Goal: Task Accomplishment & Management: Use online tool/utility

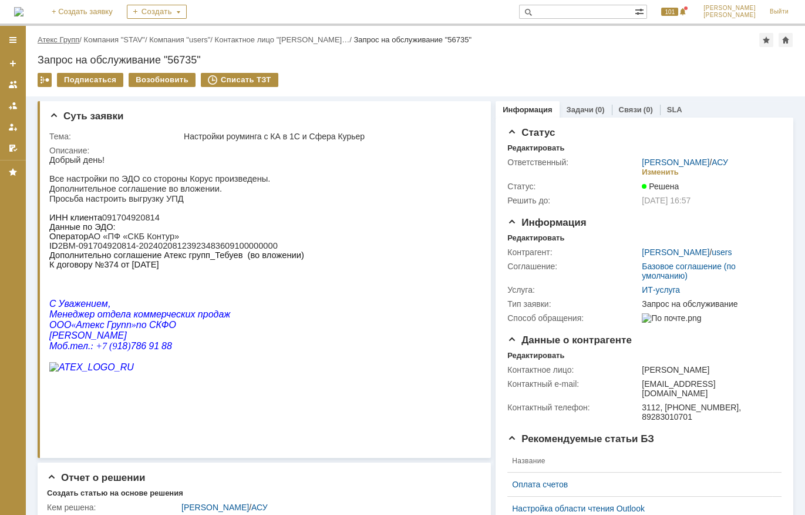
click at [75, 43] on link "Атекс Групп" at bounding box center [59, 39] width 42 height 9
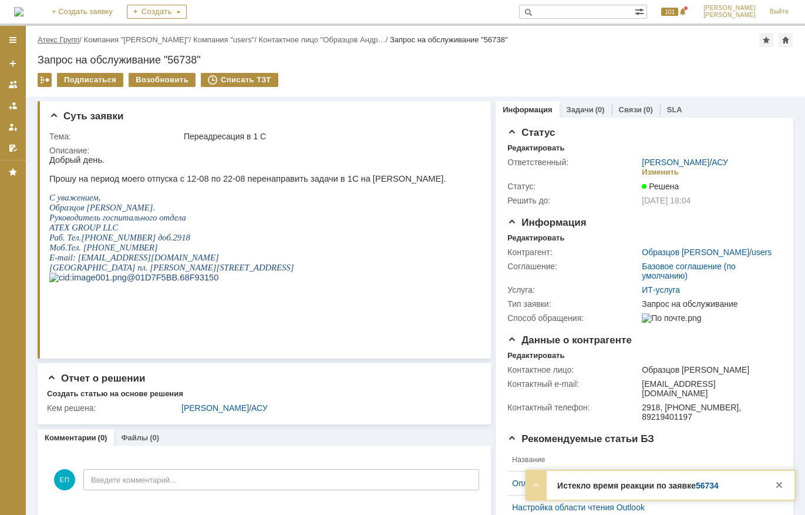
click at [65, 39] on link "Атекс Групп" at bounding box center [59, 39] width 42 height 9
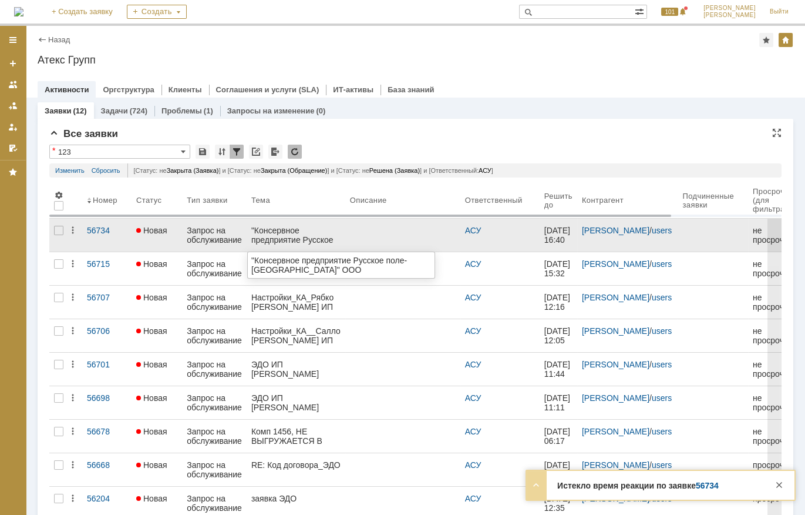
click at [322, 229] on div ""Консервное предприятие Русское поле-[GEOGRAPHIC_DATA]" ООО" at bounding box center [295, 235] width 89 height 19
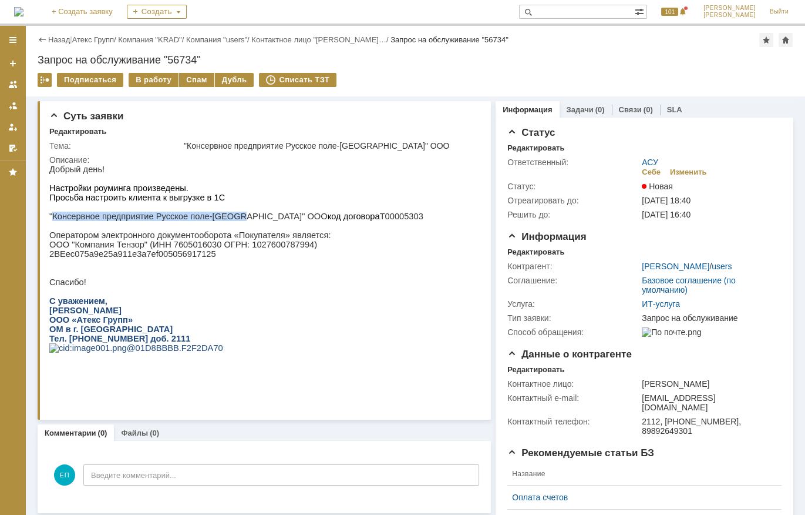
drag, startPoint x: 53, startPoint y: 220, endPoint x: 228, endPoint y: 220, distance: 175.0
click at [228, 220] on p ""Консервное предприятие Русское поле-Албаши" ООО код договора Т00005303" at bounding box center [236, 215] width 374 height 9
drag, startPoint x: 228, startPoint y: 220, endPoint x: 193, endPoint y: 224, distance: 35.0
copy p "Консервное предприятие Русское поле-[GEOGRAPHIC_DATA]"
drag, startPoint x: 156, startPoint y: 85, endPoint x: 376, endPoint y: 147, distance: 228.3
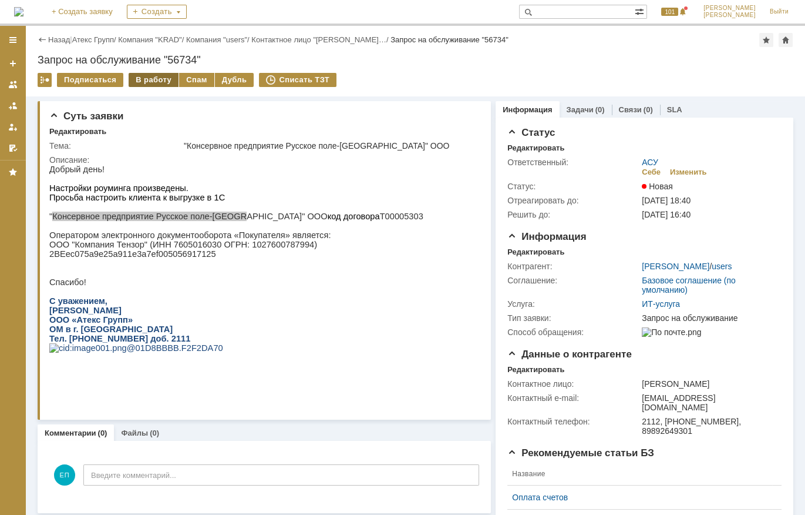
click at [156, 85] on div "В работу" at bounding box center [154, 80] width 50 height 14
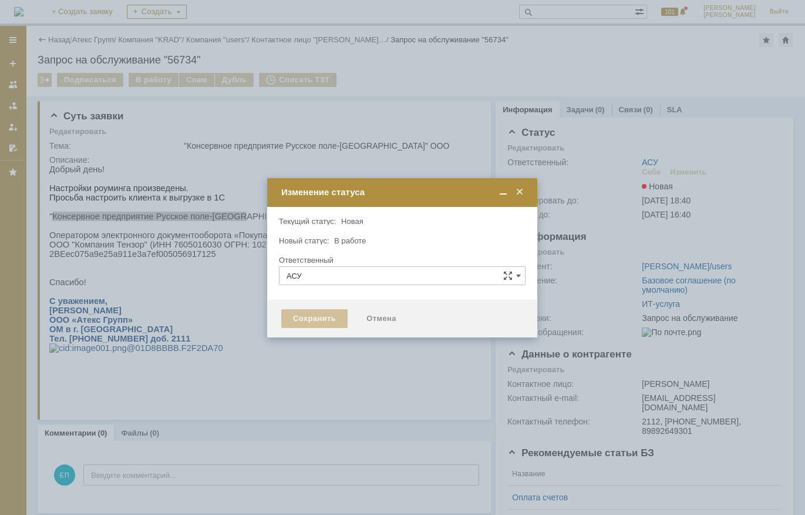
type input "[PERSON_NAME]"
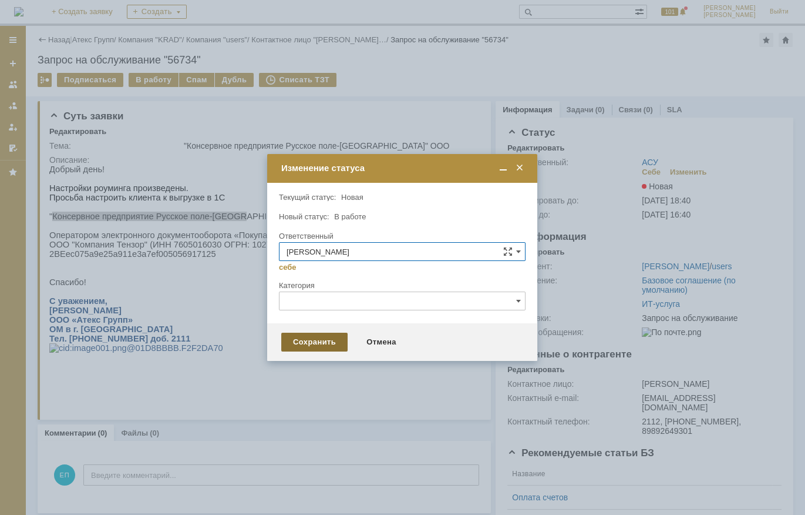
click at [323, 351] on div "Сохранить Отмена" at bounding box center [402, 342] width 270 height 38
click at [324, 341] on div "Сохранить" at bounding box center [314, 341] width 66 height 19
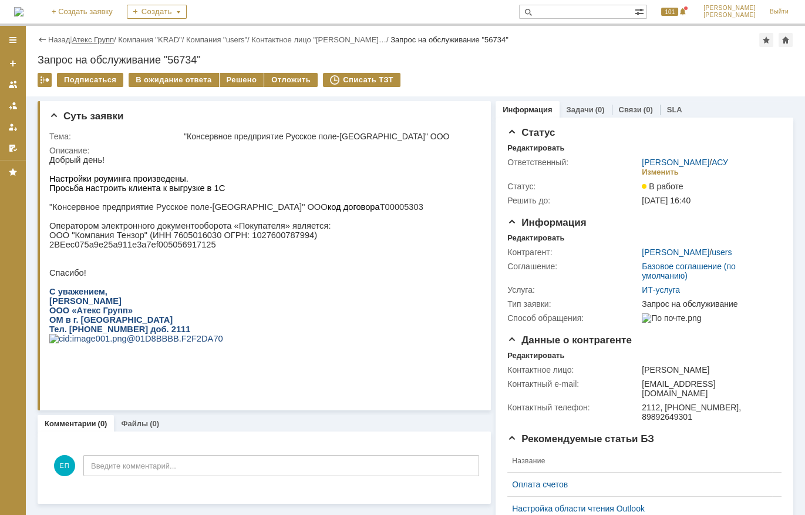
click at [107, 41] on link "Атекс Групп" at bounding box center [93, 39] width 42 height 9
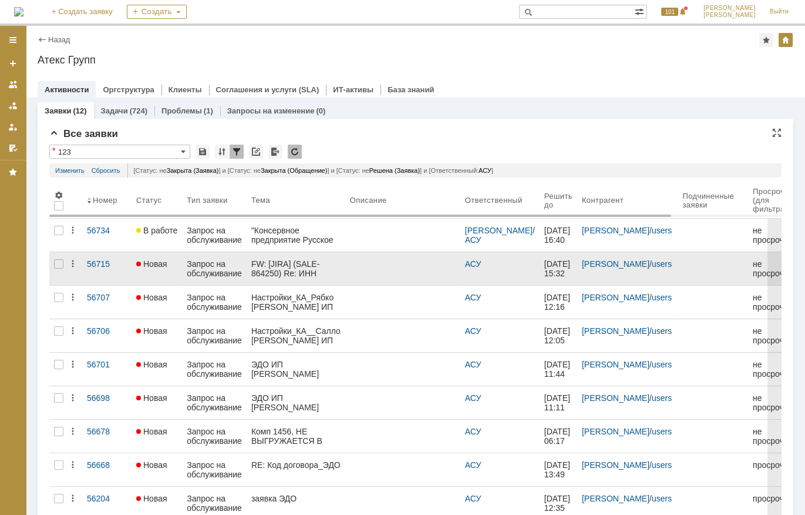
click at [279, 260] on div "FW: [JIRA] (SALE-864250) Re: ИНН 5027203511 КПП 231045001 АТЕКС ГРУПП СФЕРА КУР…" at bounding box center [295, 268] width 89 height 19
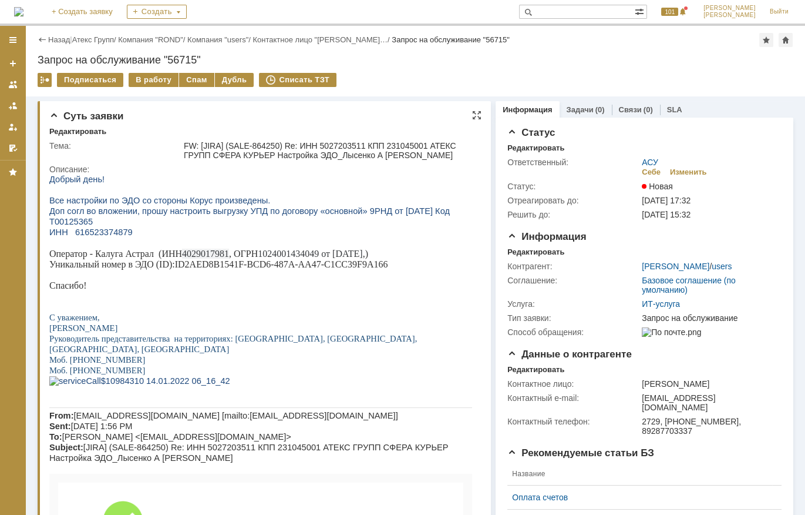
click at [119, 227] on span "ИНН 616523374879" at bounding box center [90, 231] width 83 height 9
copy span "616523374879"
drag, startPoint x: 177, startPoint y: 253, endPoint x: 399, endPoint y: 251, distance: 222.0
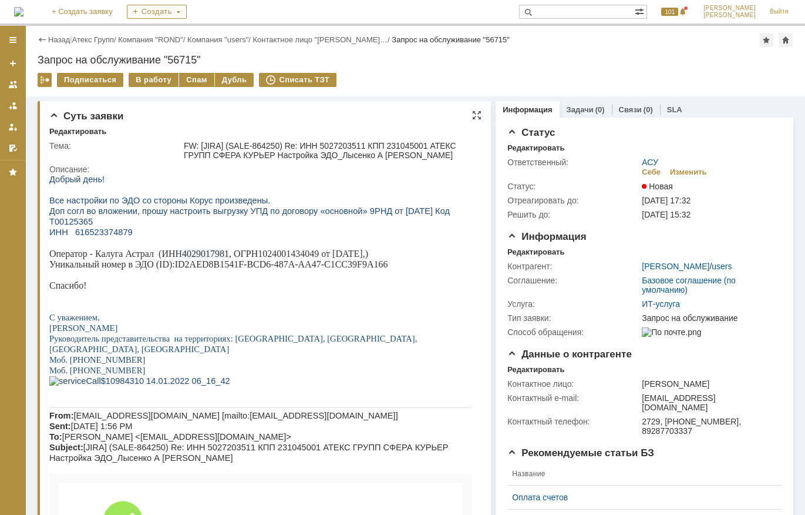
drag, startPoint x: 399, startPoint y: 251, endPoint x: 359, endPoint y: 261, distance: 41.2
click at [359, 261] on p "Уникальный номер в ЭДО ( ID ): ID 2 AED 8 B 1541 F - BCD 6-487 A - AA 47- C 1 C…" at bounding box center [260, 264] width 423 height 11
drag, startPoint x: 190, startPoint y: 256, endPoint x: 393, endPoint y: 254, distance: 202.7
click at [393, 259] on p "Уникальный номер в ЭДО ( ID ): ID 2 AED 8 B 1541 F - BCD 6-487 A - AA 47- C 1 C…" at bounding box center [260, 264] width 423 height 11
copy p "2 AED 8 B 1541 F - BCD 6-487 A - AA 47- C 1 CC 39 F 9 A 166"
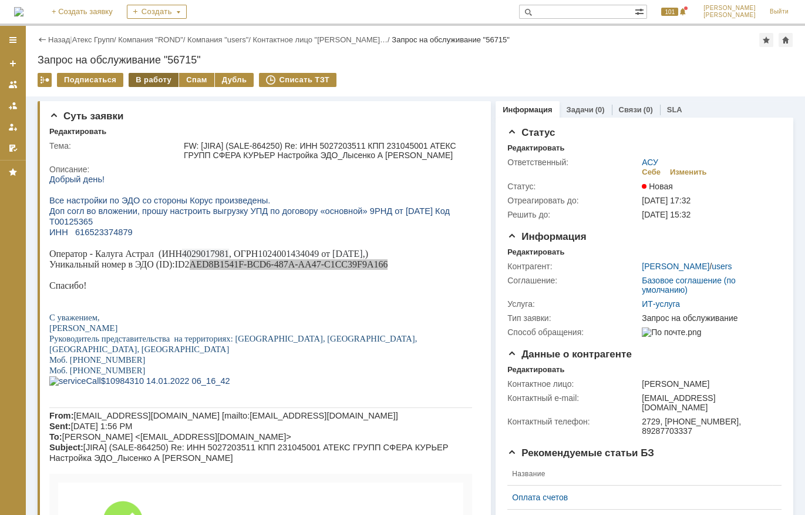
click at [163, 77] on div "В работу" at bounding box center [154, 80] width 50 height 14
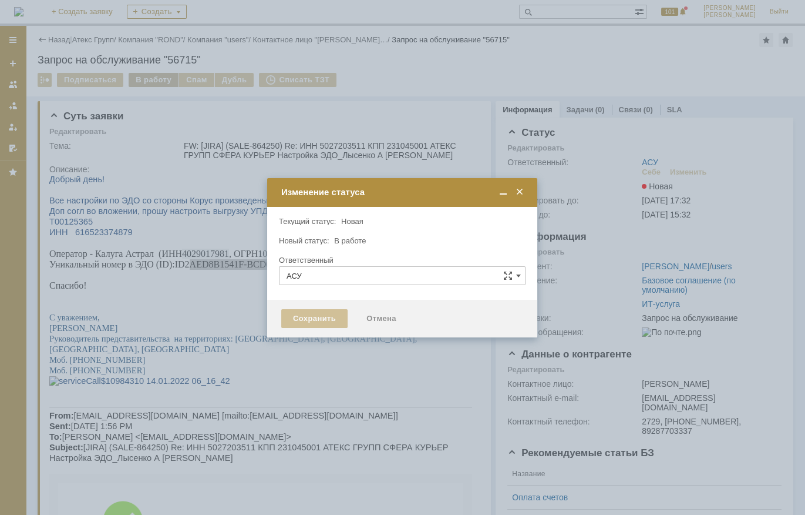
type input "[PERSON_NAME]"
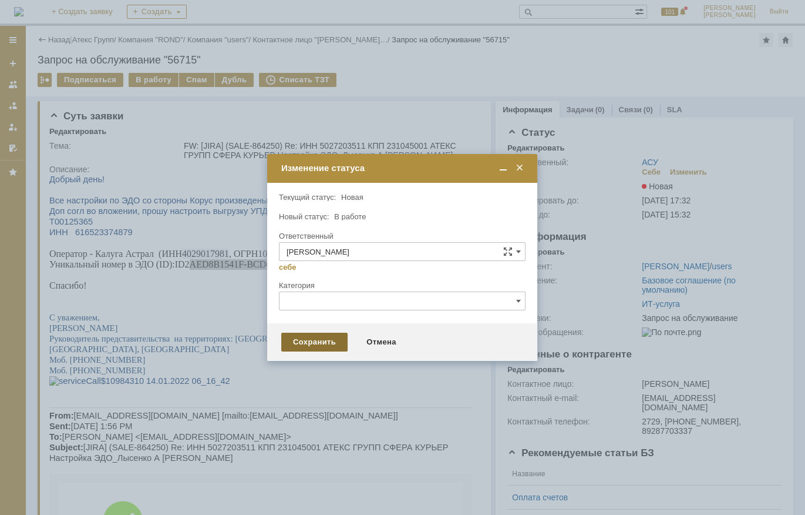
click at [300, 332] on div "Сохранить" at bounding box center [314, 341] width 66 height 19
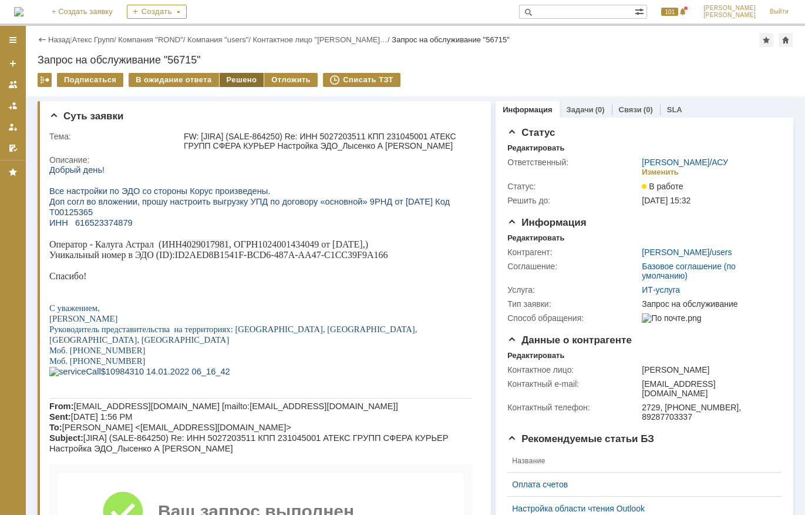
click at [234, 84] on div "Решено" at bounding box center [242, 80] width 45 height 14
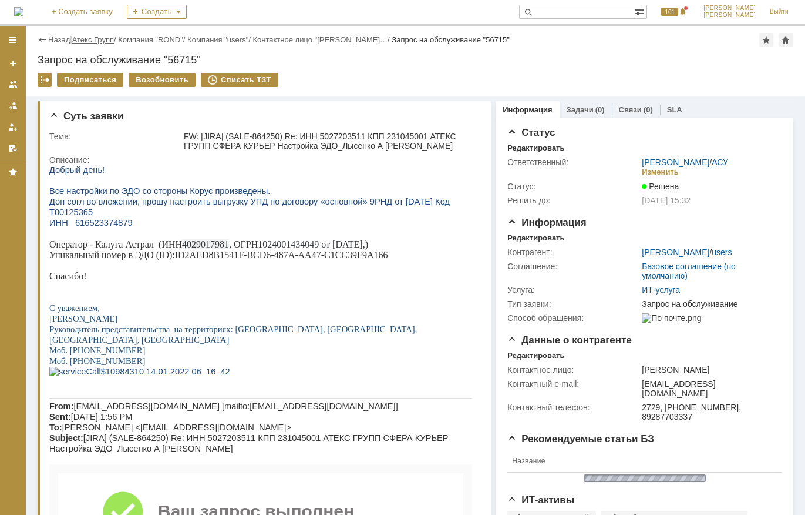
click at [114, 38] on link "Атекс Групп" at bounding box center [93, 39] width 42 height 9
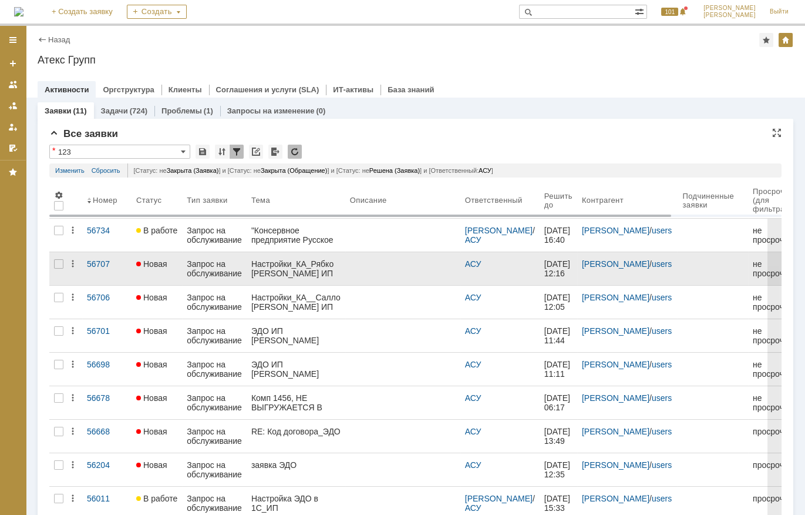
click at [302, 262] on div "Настройки_КА_Рябко [PERSON_NAME] ИП" at bounding box center [295, 268] width 89 height 19
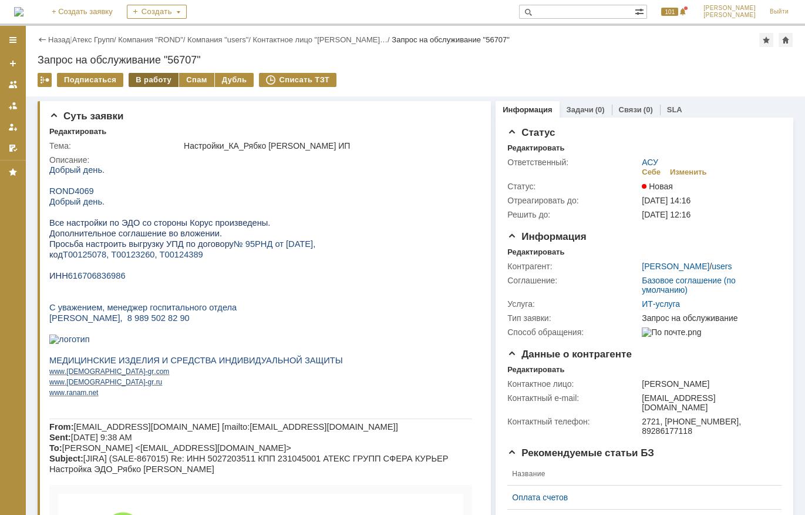
click at [157, 80] on div "В работу" at bounding box center [154, 80] width 50 height 14
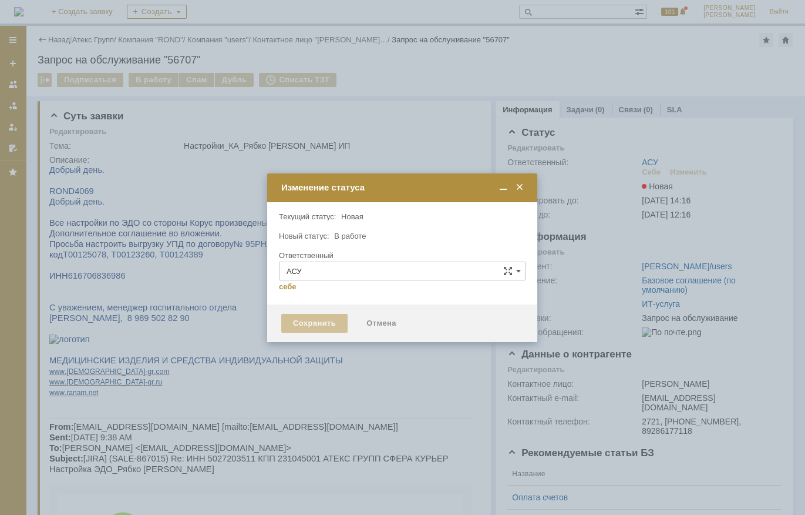
type input "[PERSON_NAME]"
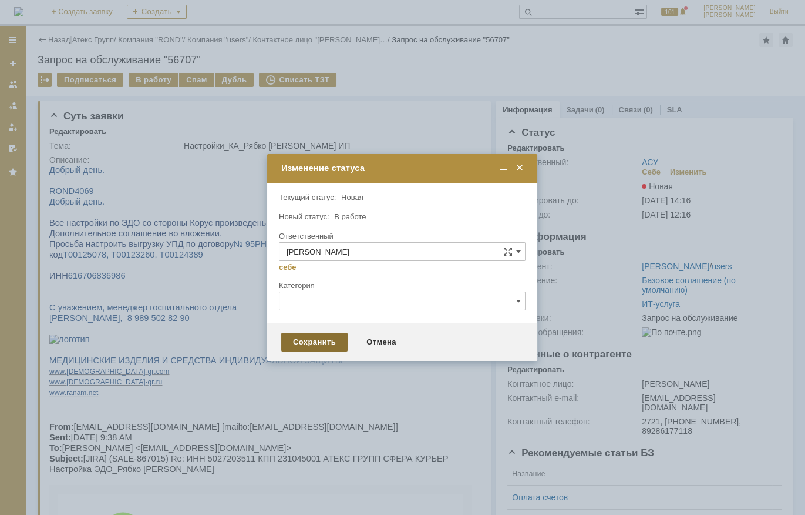
click at [304, 335] on div "Сохранить" at bounding box center [314, 341] width 66 height 19
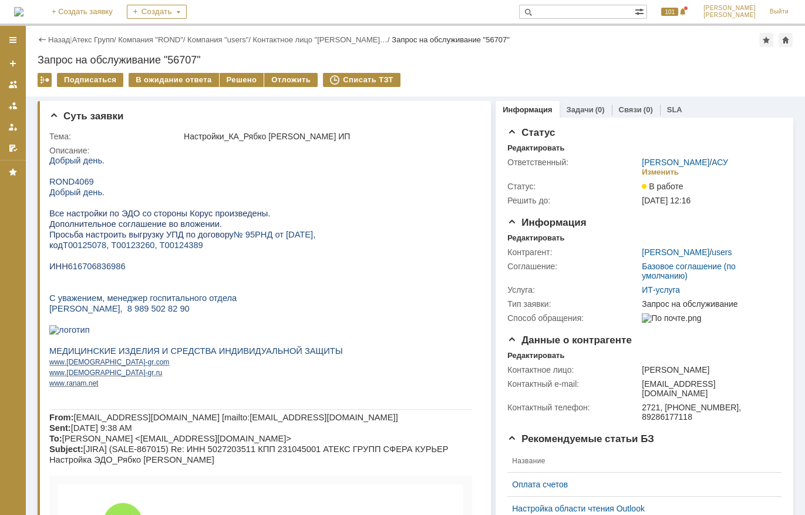
click at [108, 271] on span "616706836986" at bounding box center [97, 265] width 58 height 9
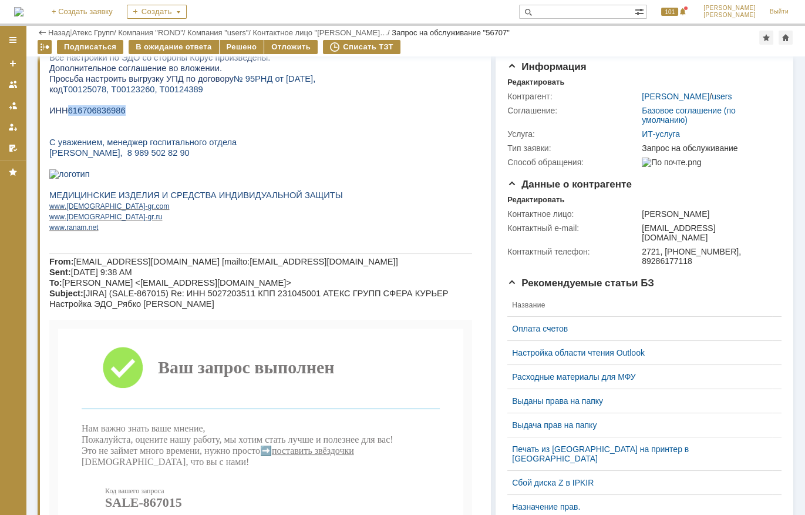
scroll to position [73, 0]
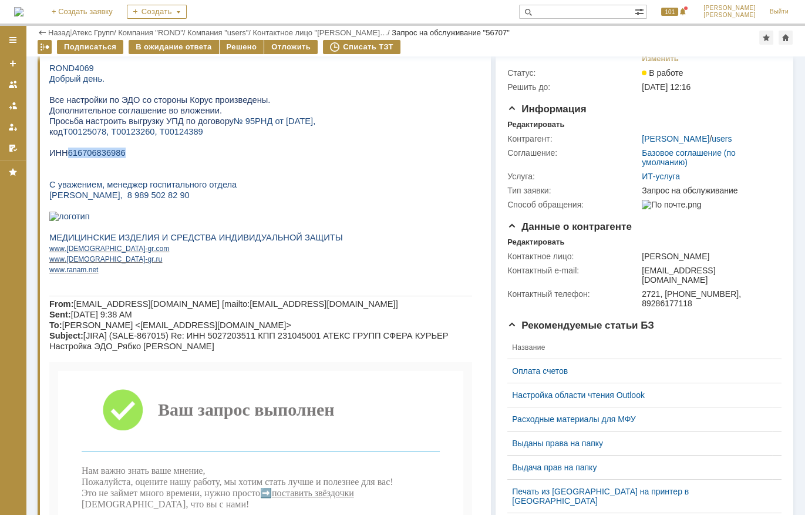
copy span "616706836986"
click at [191, 133] on p "код Т00125078, Т00123260, Т00124389" at bounding box center [260, 131] width 423 height 11
click at [83, 147] on p at bounding box center [260, 142] width 423 height 11
click at [90, 157] on span "616706836986" at bounding box center [97, 152] width 58 height 9
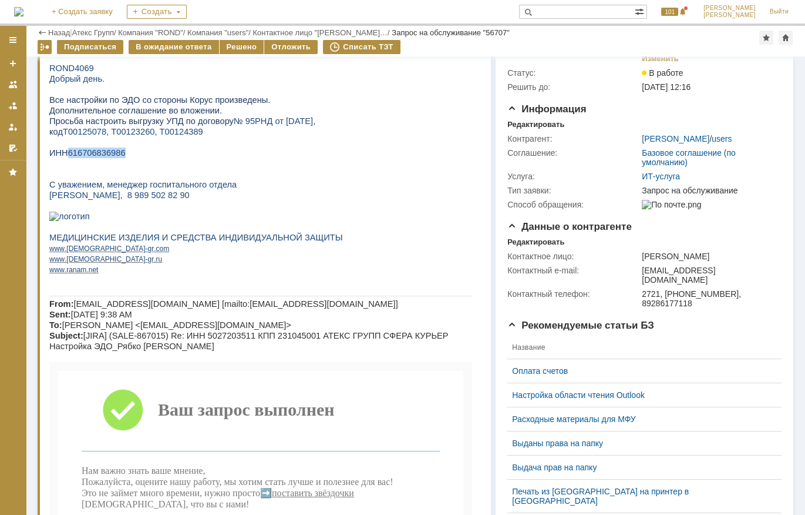
copy span "616706836986"
drag, startPoint x: 313, startPoint y: 148, endPoint x: 306, endPoint y: 151, distance: 7.6
click at [313, 147] on p at bounding box center [260, 142] width 423 height 11
click at [96, 157] on span "616706836986" at bounding box center [97, 152] width 58 height 9
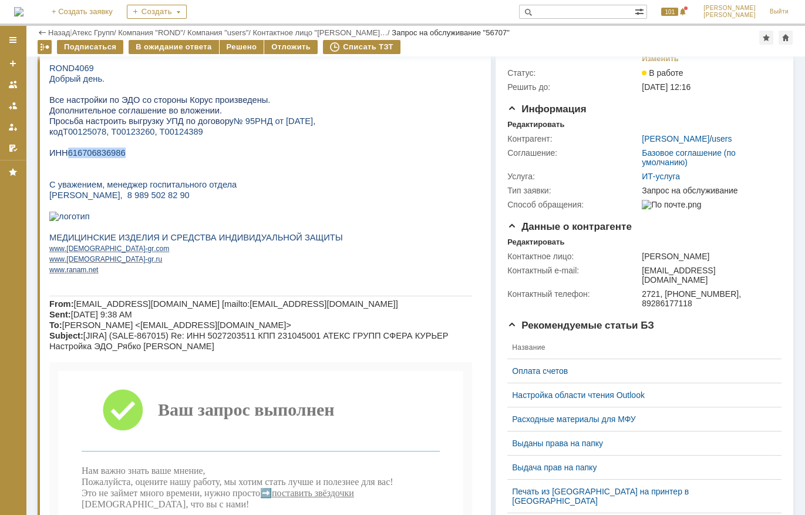
scroll to position [0, 0]
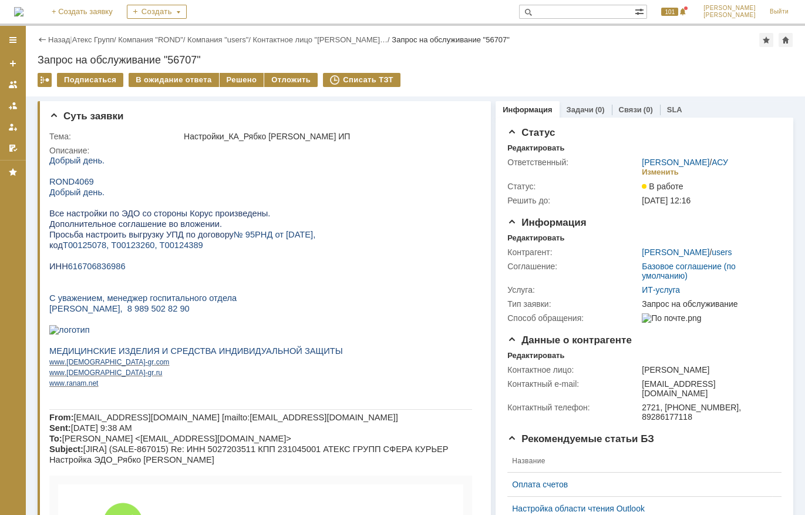
click at [90, 250] on span "Т00125078, Т00123260, Т00124389" at bounding box center [133, 244] width 140 height 9
copy span "Т00125078"
click at [133, 250] on span "Т00125078, Т00123260, Т00124389" at bounding box center [133, 244] width 140 height 9
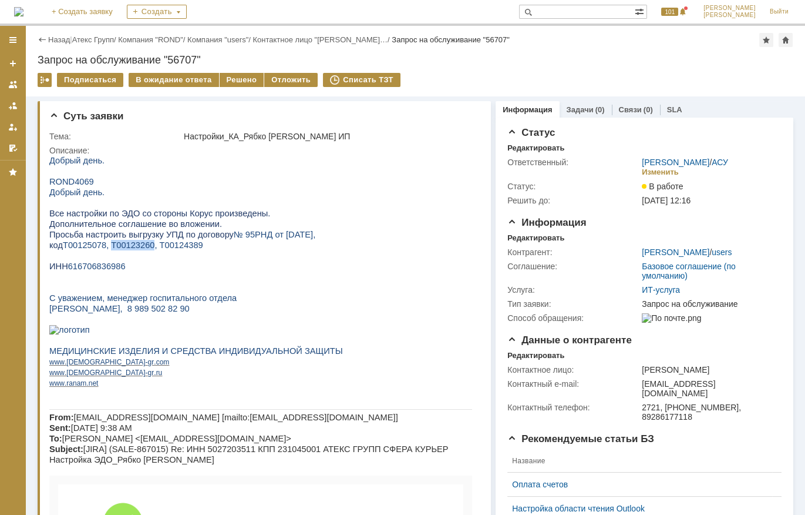
copy span "Т00123260"
click at [167, 250] on span "Т00125078, Т00123260, Т00124389" at bounding box center [133, 244] width 140 height 9
copy span "Т00124389"
